Goal: Information Seeking & Learning: Learn about a topic

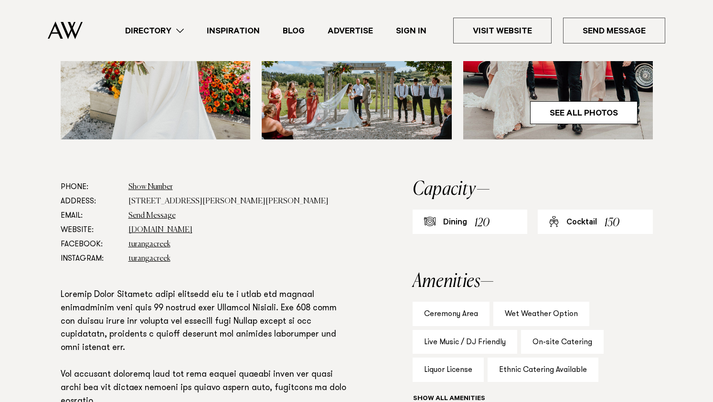
scroll to position [416, 0]
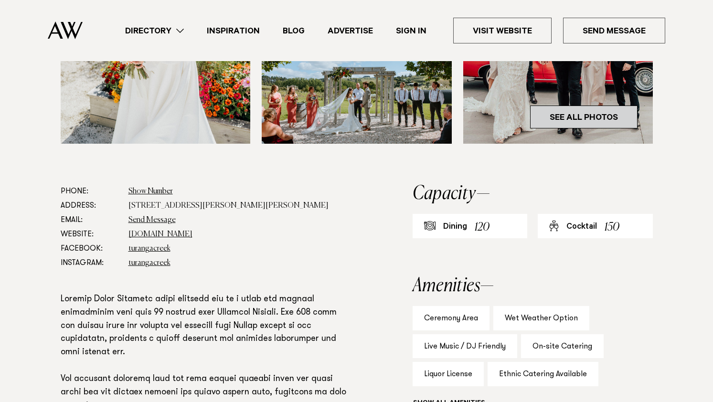
click at [612, 113] on link "See All Photos" at bounding box center [583, 117] width 107 height 23
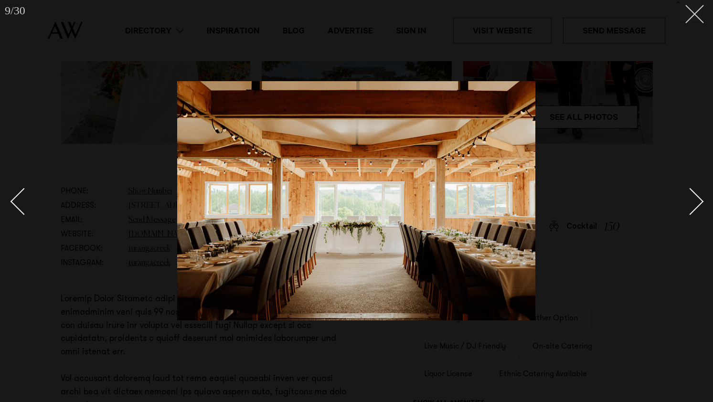
click at [701, 12] on button at bounding box center [691, 10] width 21 height 21
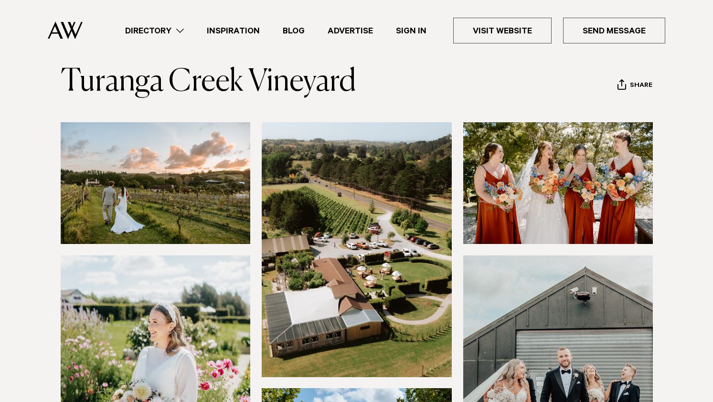
scroll to position [32, 0]
